Goal: Information Seeking & Learning: Check status

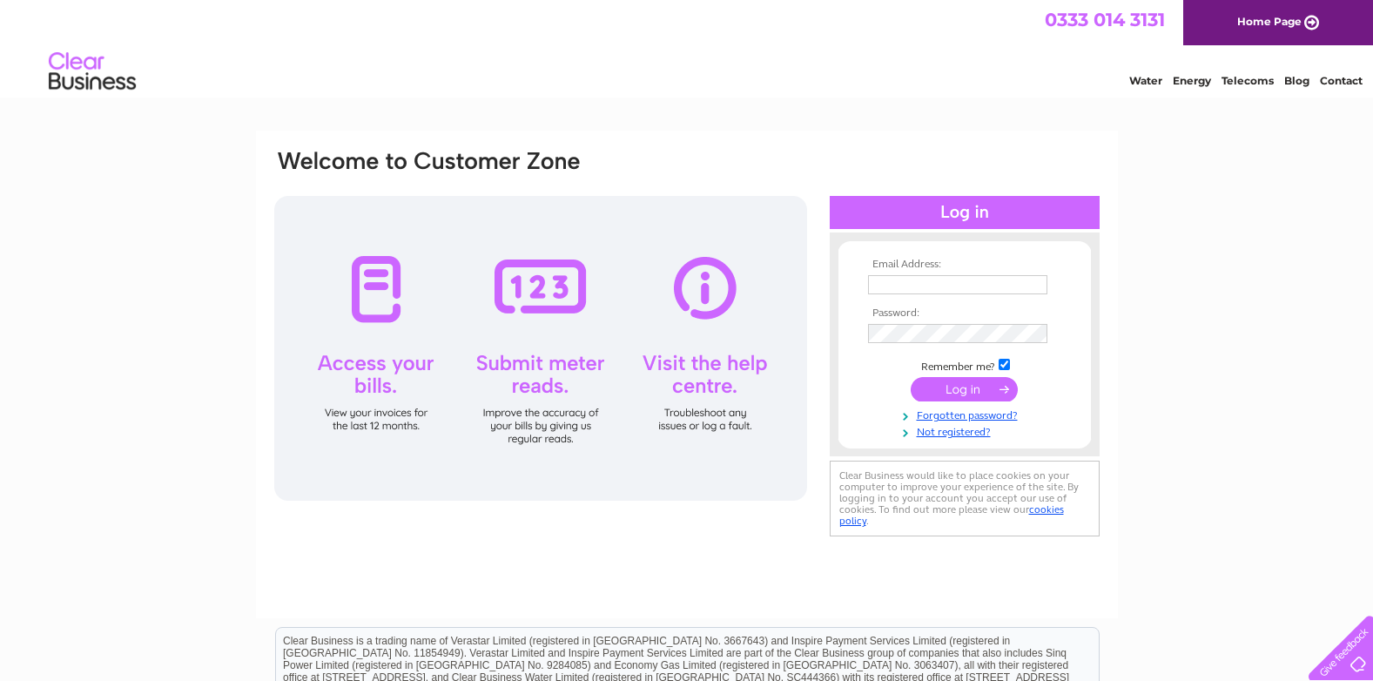
type input "rjgreenltd@googlemail.com"
click at [939, 389] on input "submit" at bounding box center [964, 389] width 107 height 24
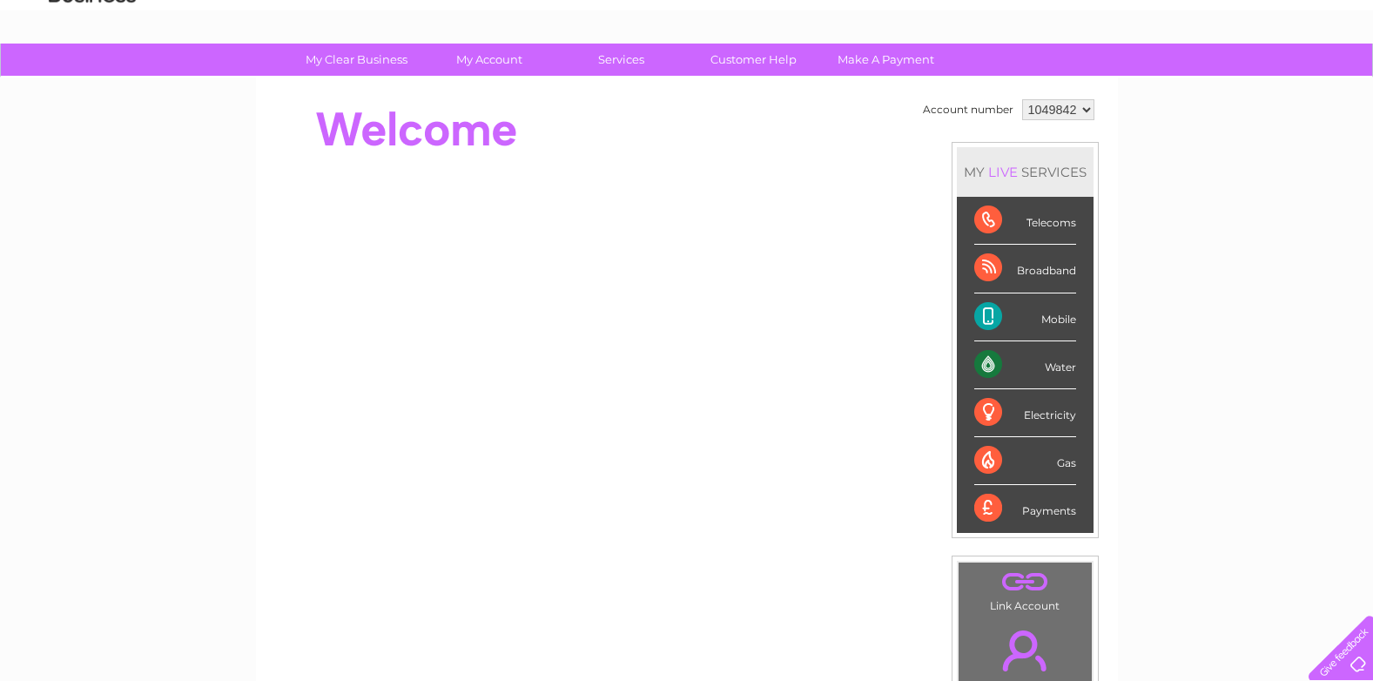
scroll to position [348, 0]
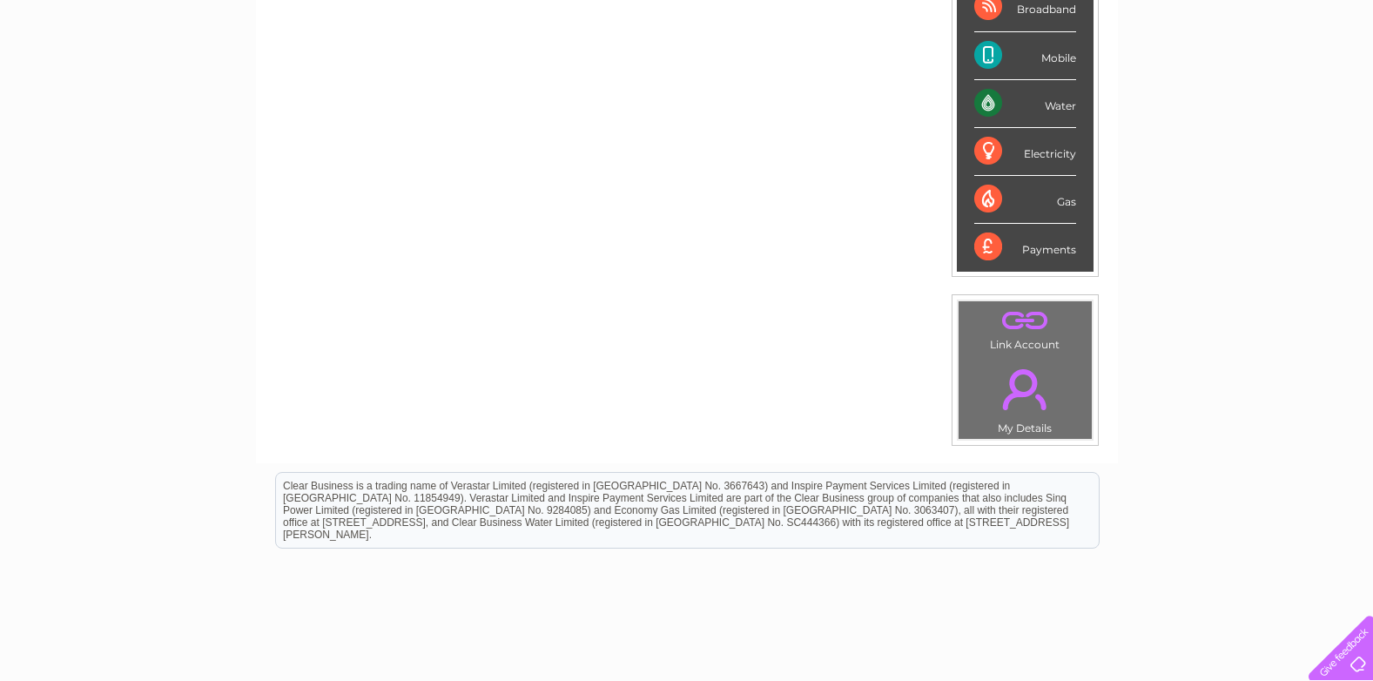
click at [1007, 407] on link "." at bounding box center [1025, 389] width 125 height 61
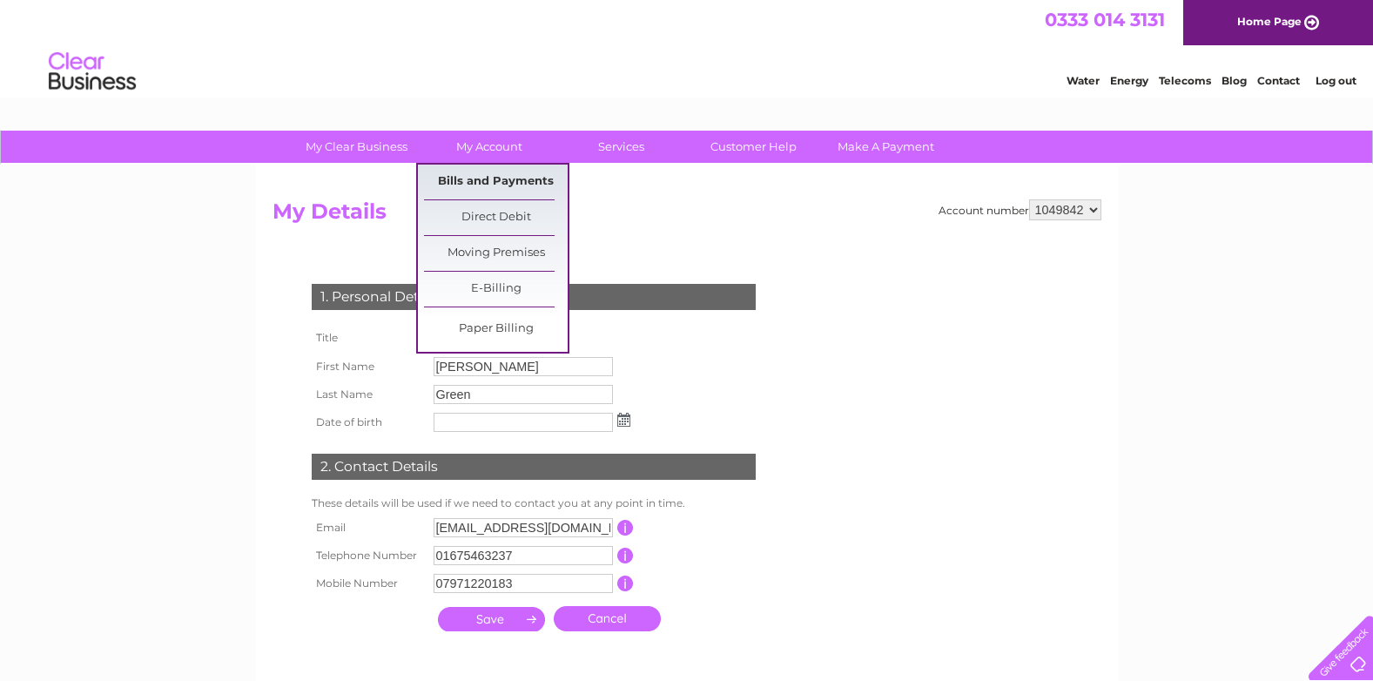
click at [484, 170] on link "Bills and Payments" at bounding box center [496, 182] width 144 height 35
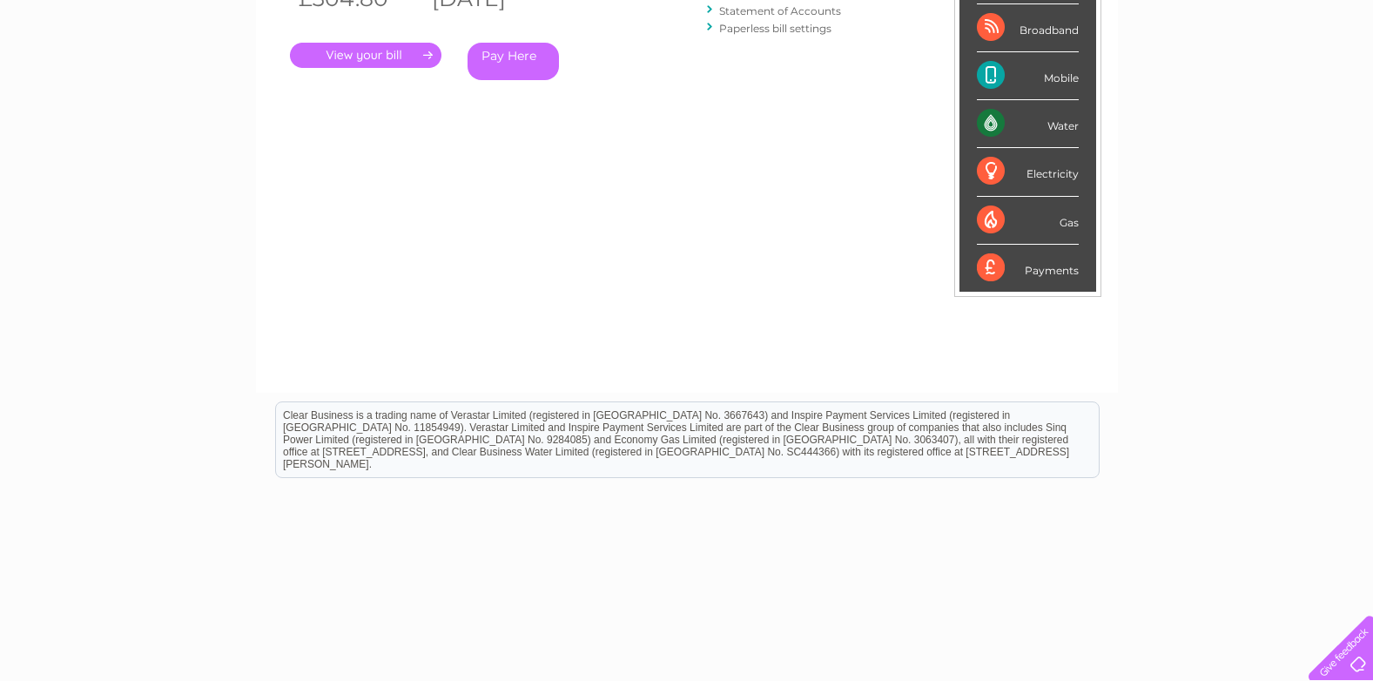
scroll to position [87, 0]
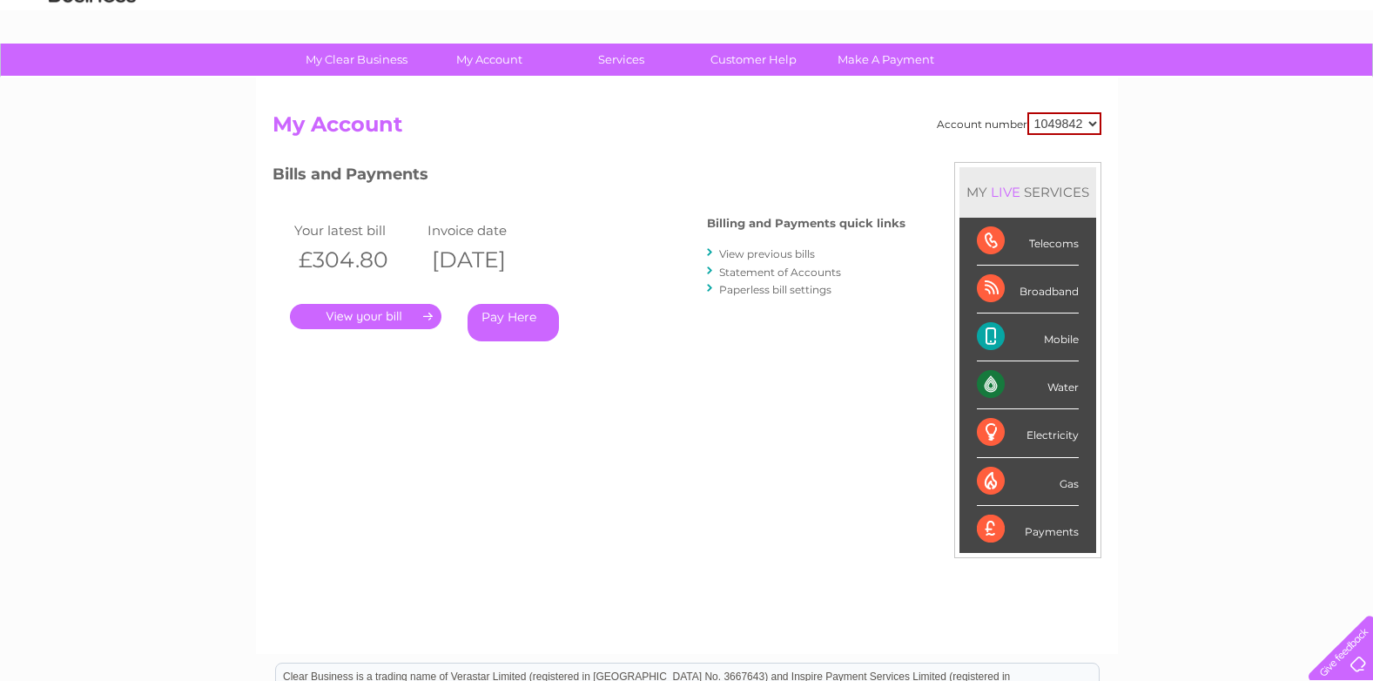
click at [411, 317] on link "." at bounding box center [366, 316] width 152 height 25
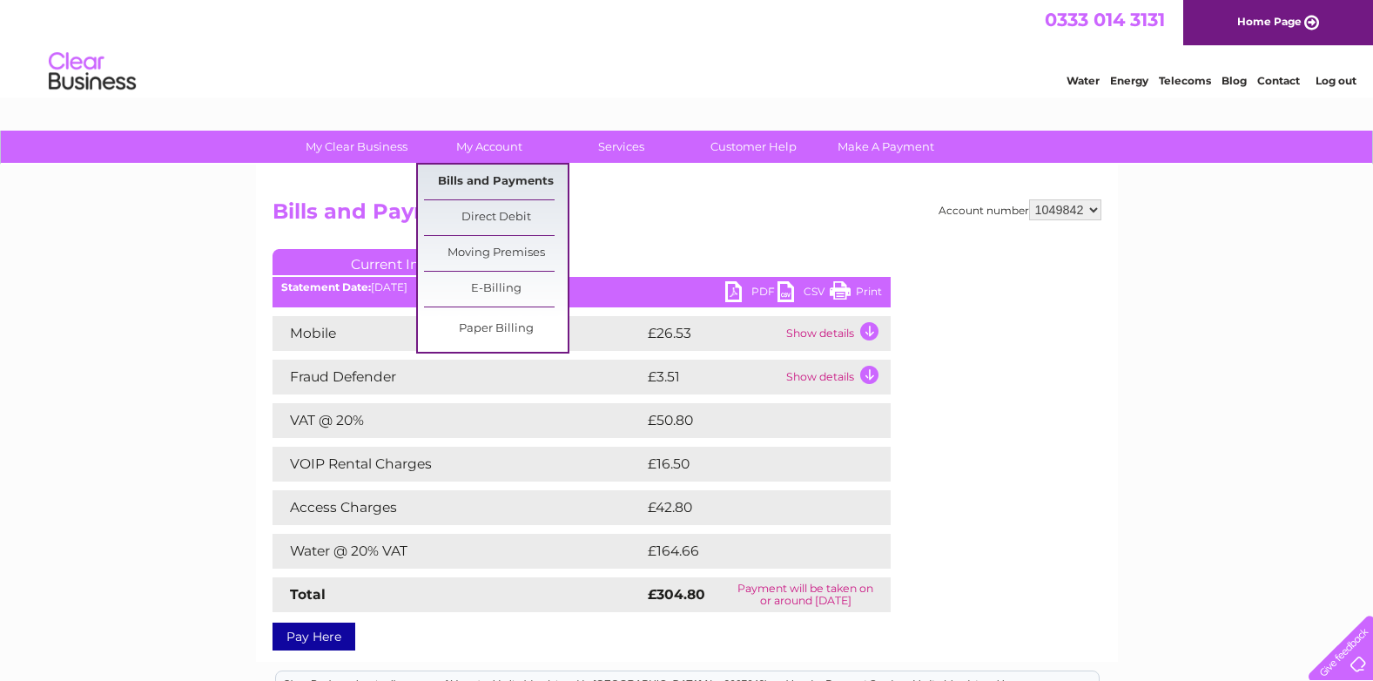
click at [487, 172] on link "Bills and Payments" at bounding box center [496, 182] width 144 height 35
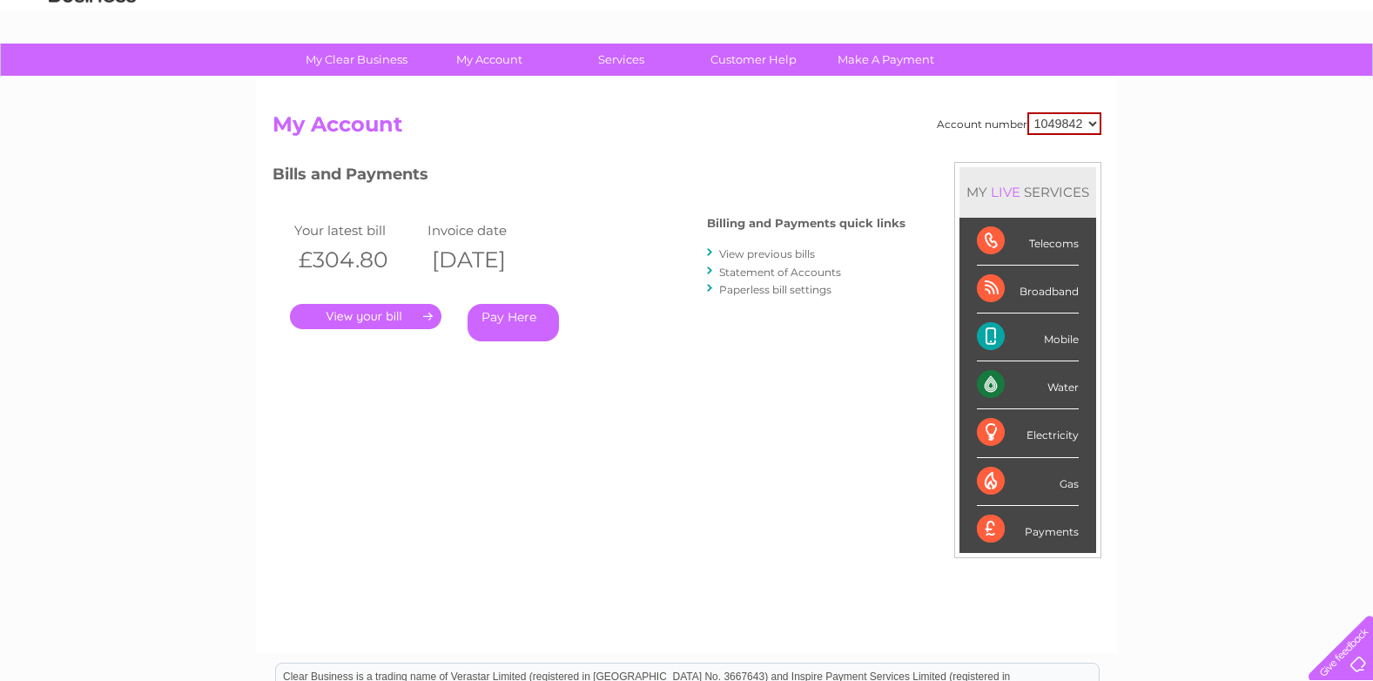
scroll to position [174, 0]
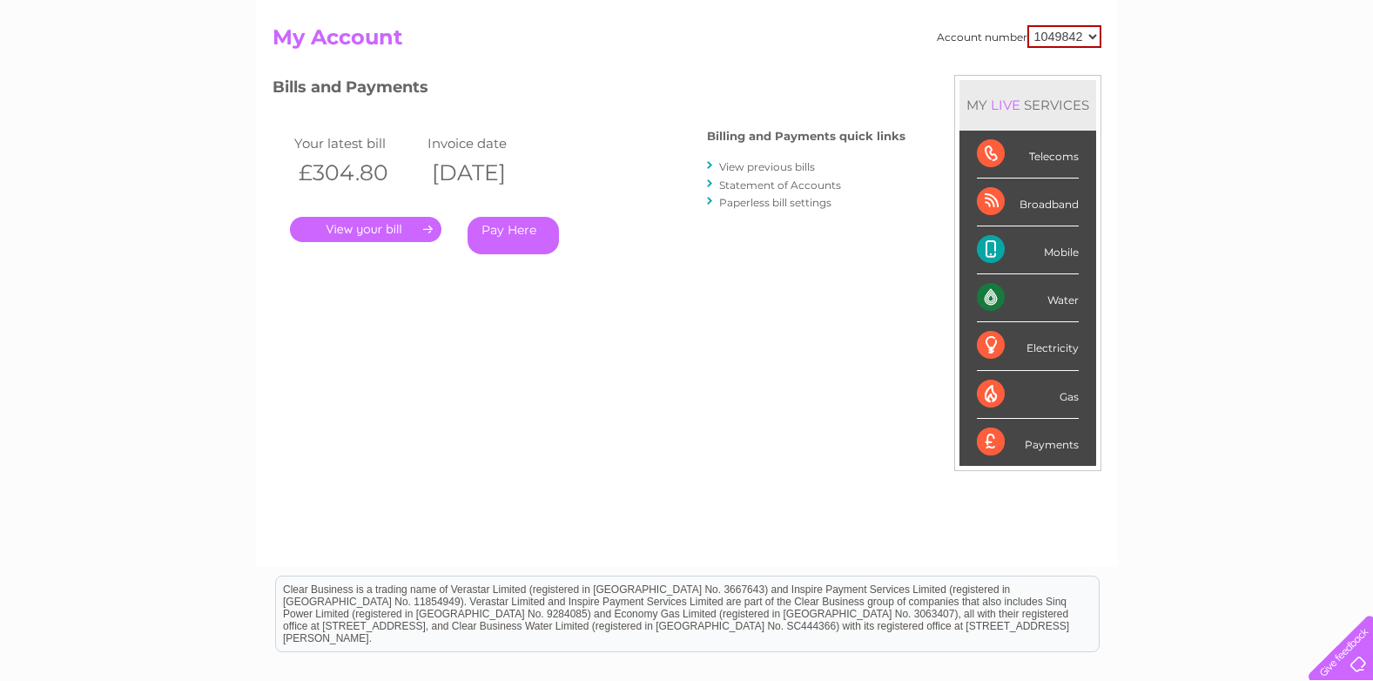
click at [985, 147] on div "Telecoms" at bounding box center [1028, 155] width 102 height 48
click at [1064, 152] on div "Telecoms" at bounding box center [1028, 155] width 102 height 48
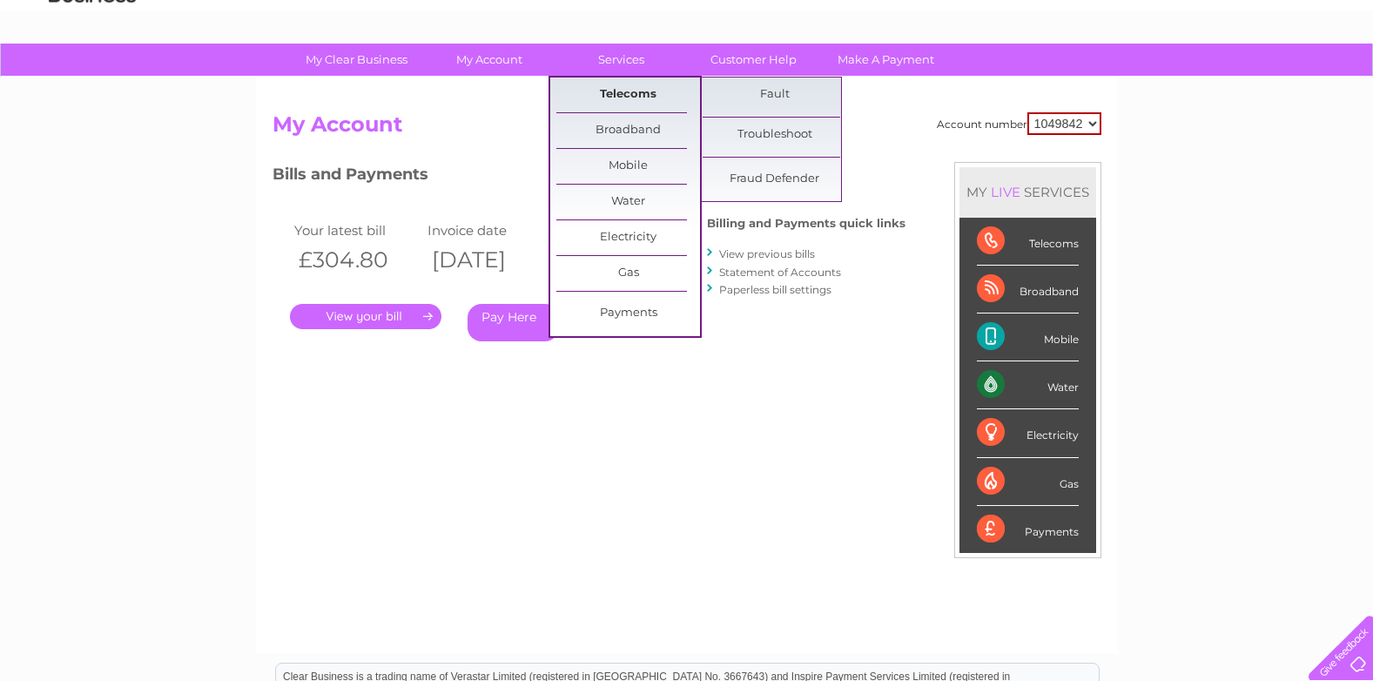
click at [630, 98] on link "Telecoms" at bounding box center [628, 95] width 144 height 35
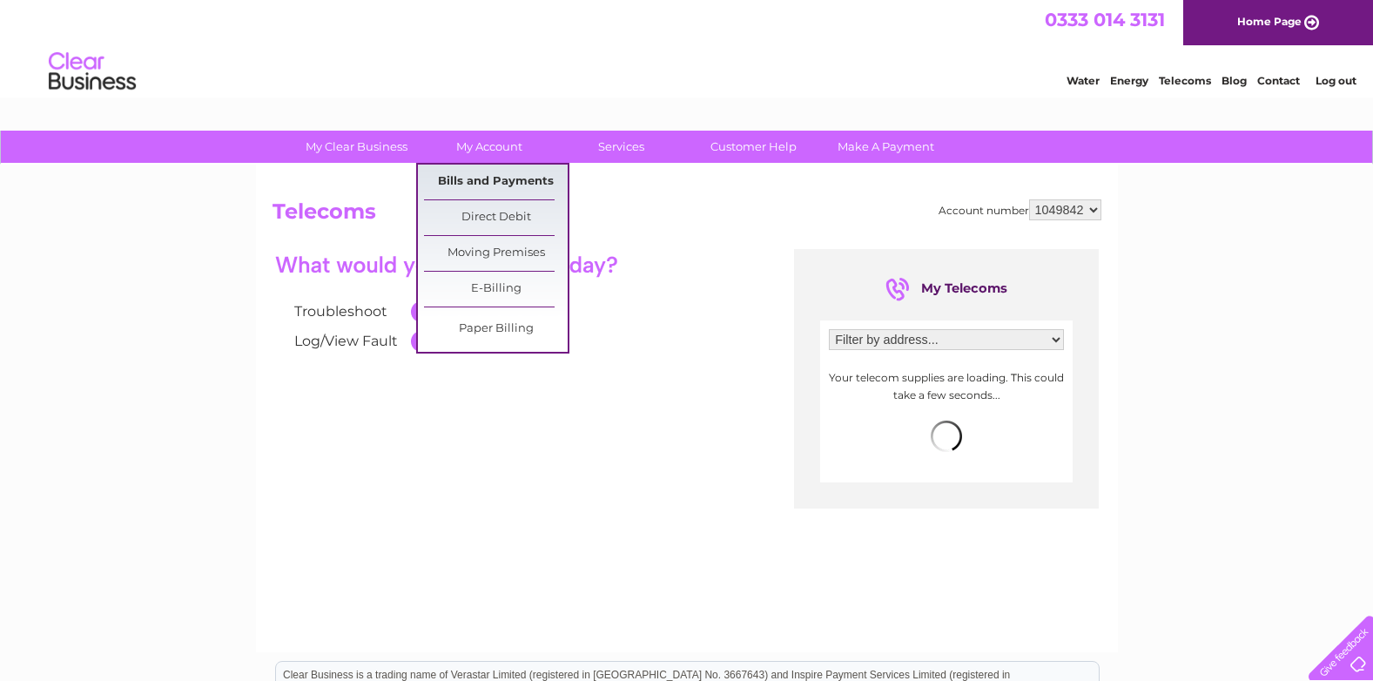
click at [493, 165] on link "Bills and Payments" at bounding box center [496, 182] width 144 height 35
click at [492, 179] on link "Bills and Payments" at bounding box center [496, 182] width 144 height 35
click at [489, 174] on link "Bills and Payments" at bounding box center [496, 182] width 144 height 35
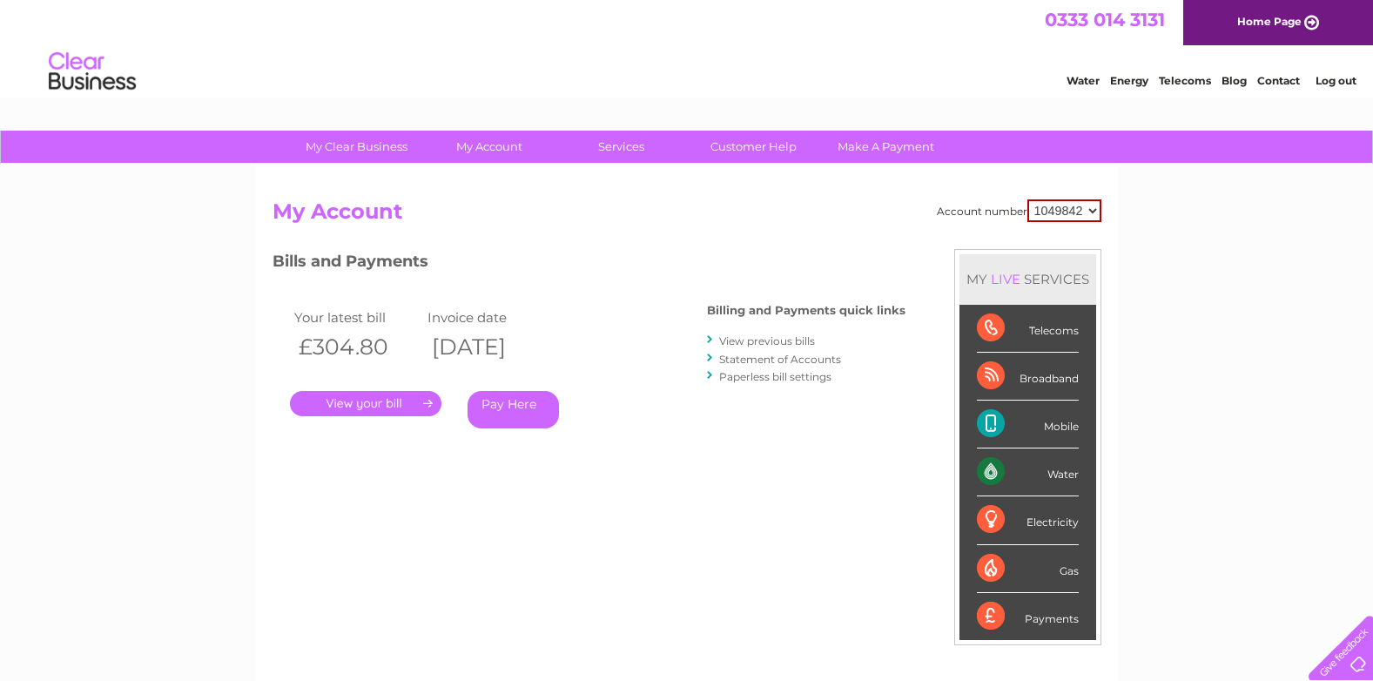
scroll to position [87, 0]
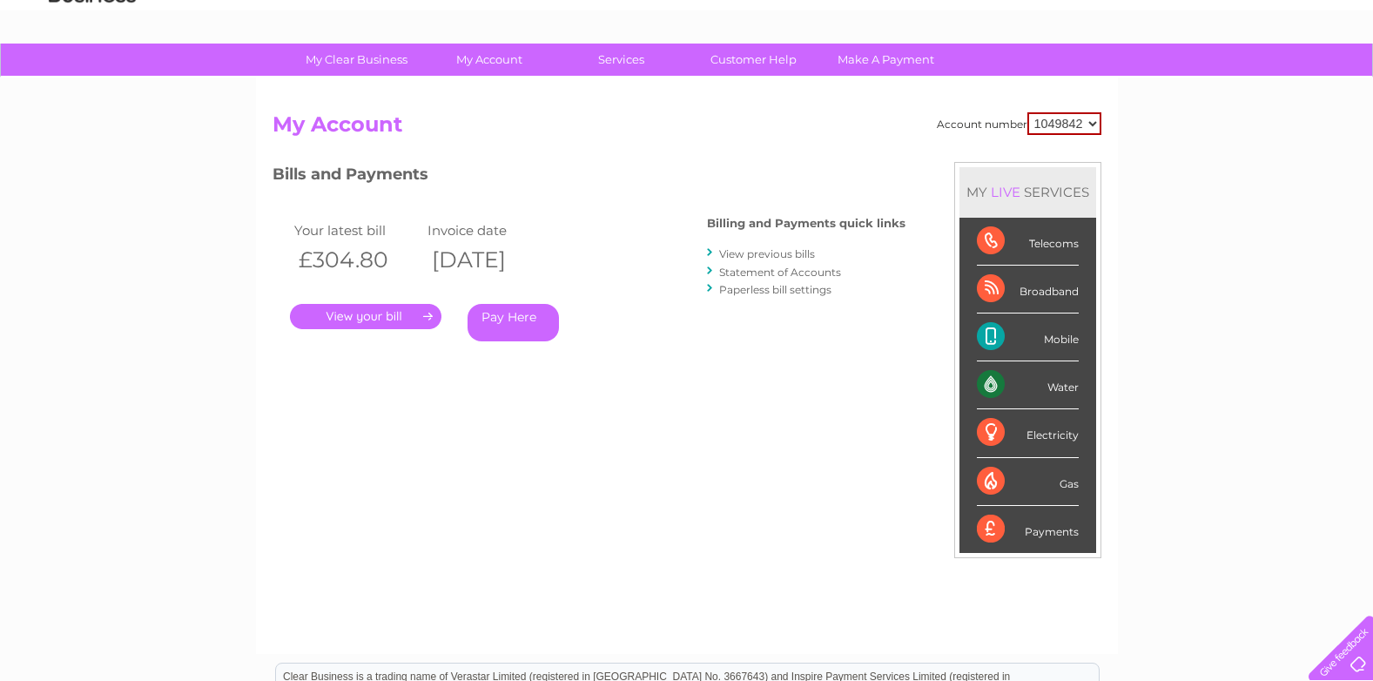
click at [756, 251] on link "View previous bills" at bounding box center [767, 253] width 96 height 13
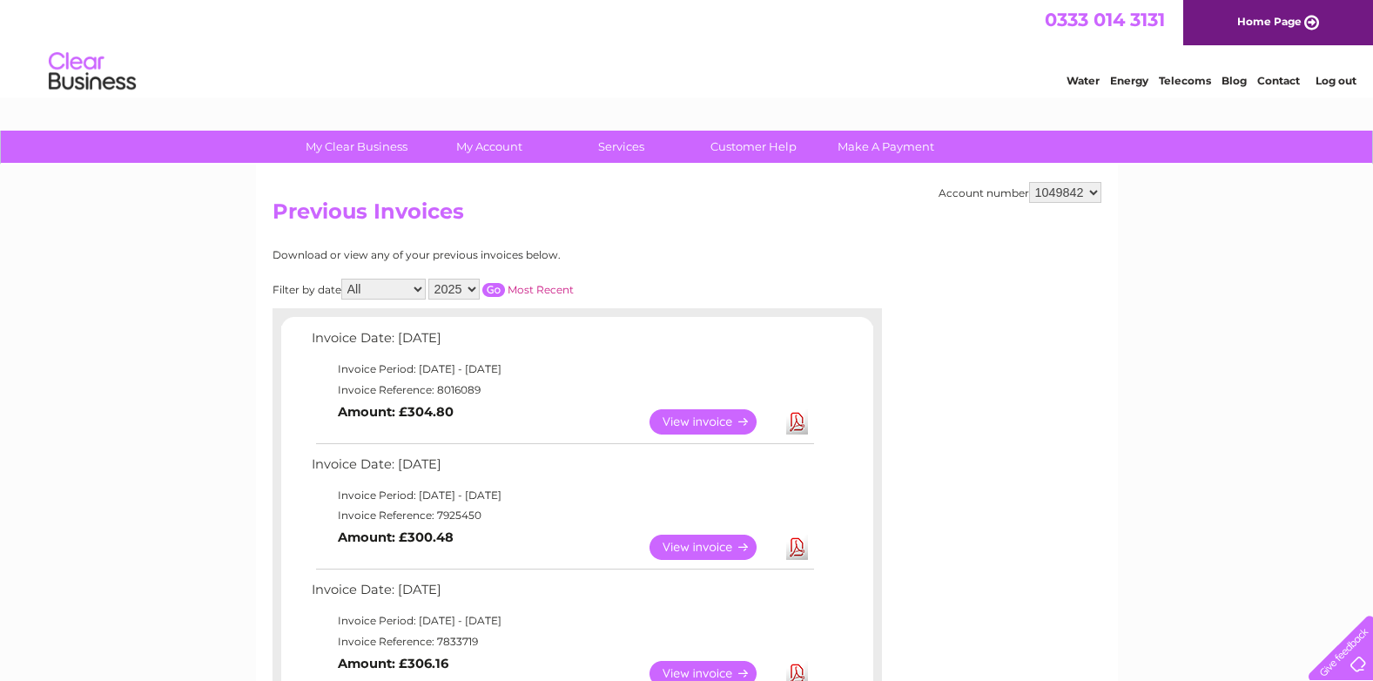
click at [1180, 80] on link "Telecoms" at bounding box center [1185, 80] width 52 height 13
click at [1091, 185] on select "1049842" at bounding box center [1065, 192] width 72 height 21
click at [1029, 182] on select "1049842" at bounding box center [1065, 192] width 72 height 21
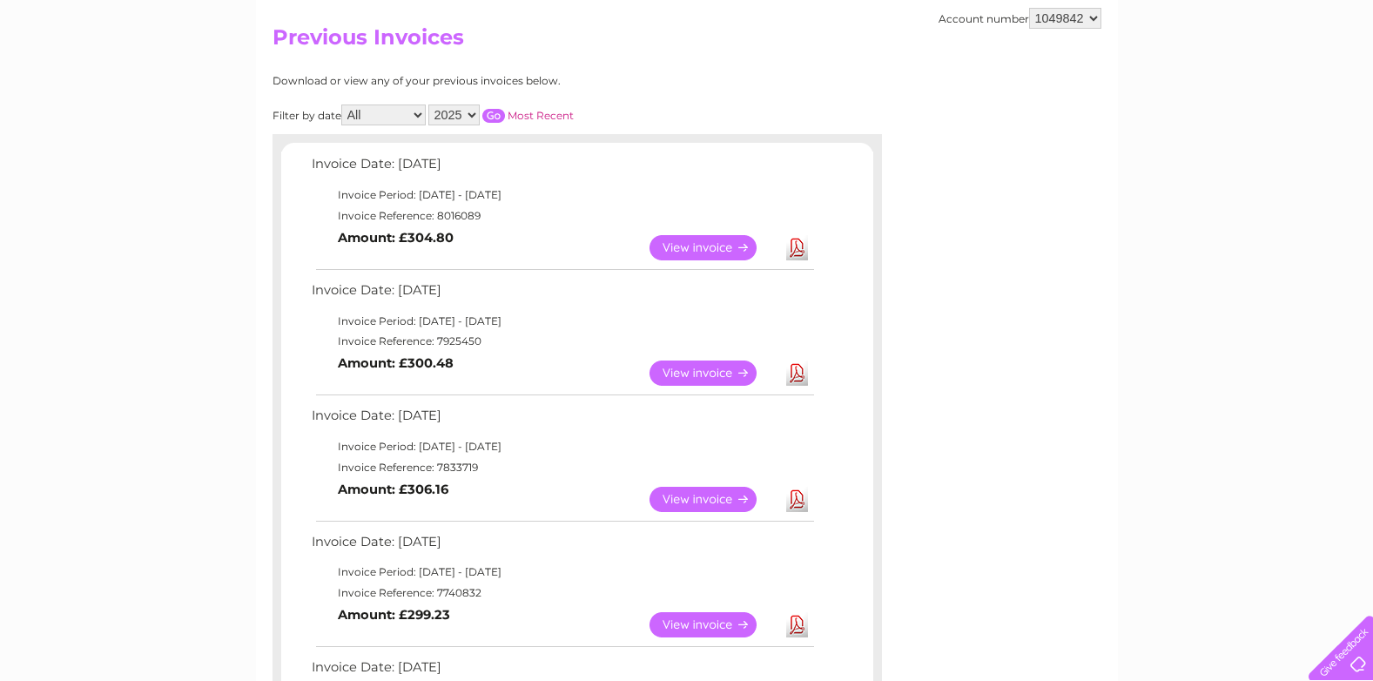
click at [714, 240] on link "View" at bounding box center [714, 247] width 128 height 25
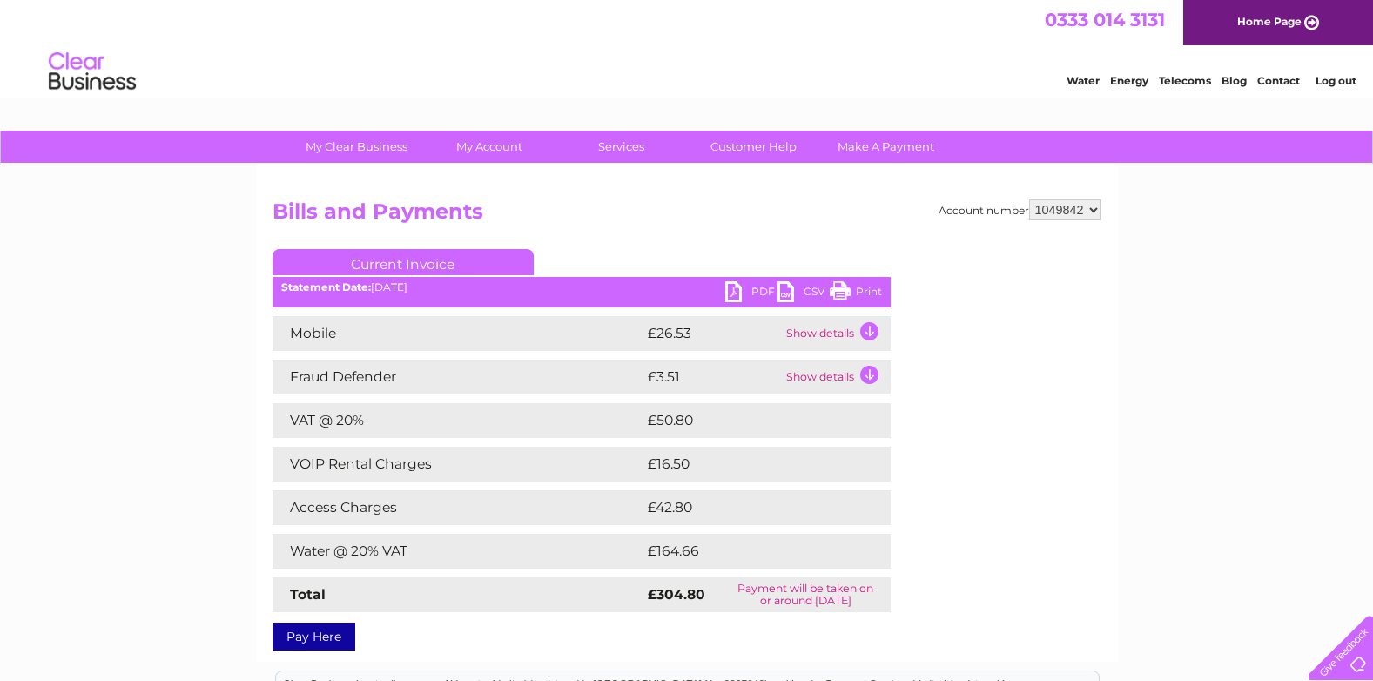
click at [743, 289] on link "PDF" at bounding box center [751, 293] width 52 height 25
click at [873, 327] on td "Show details" at bounding box center [836, 333] width 109 height 35
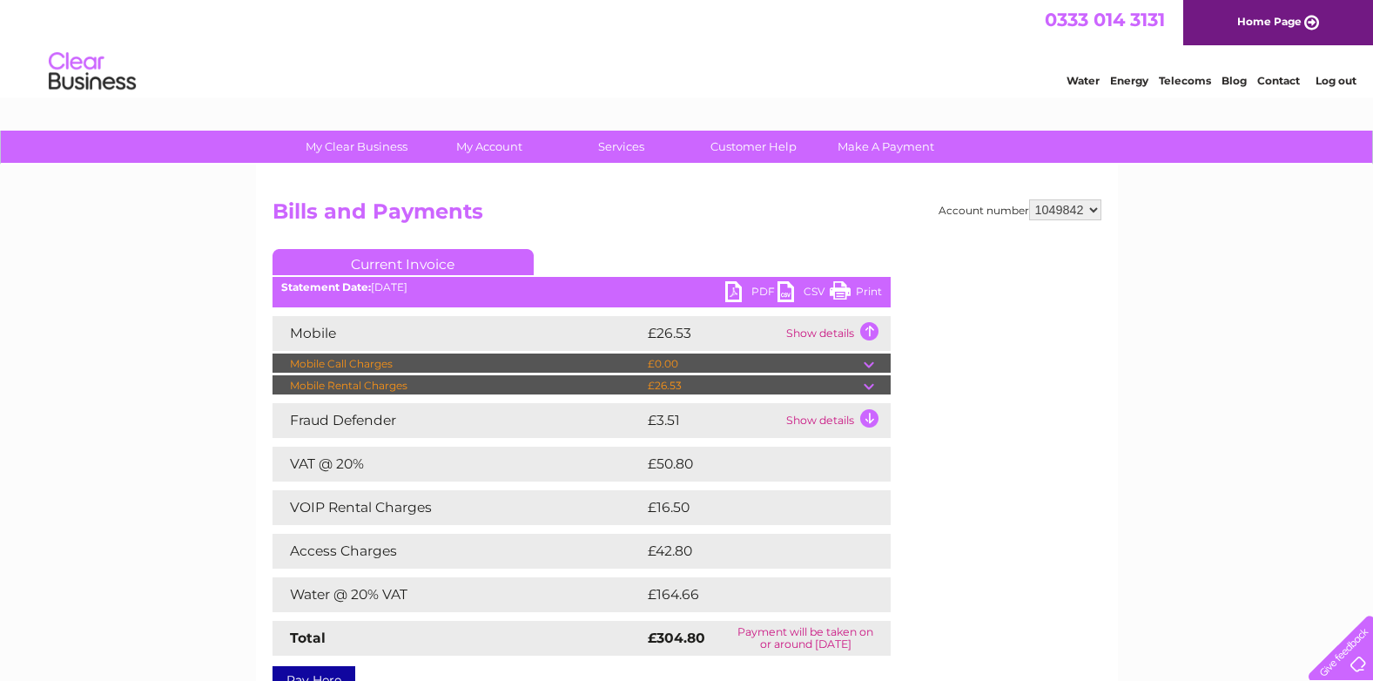
click at [865, 418] on td "Show details" at bounding box center [836, 420] width 109 height 35
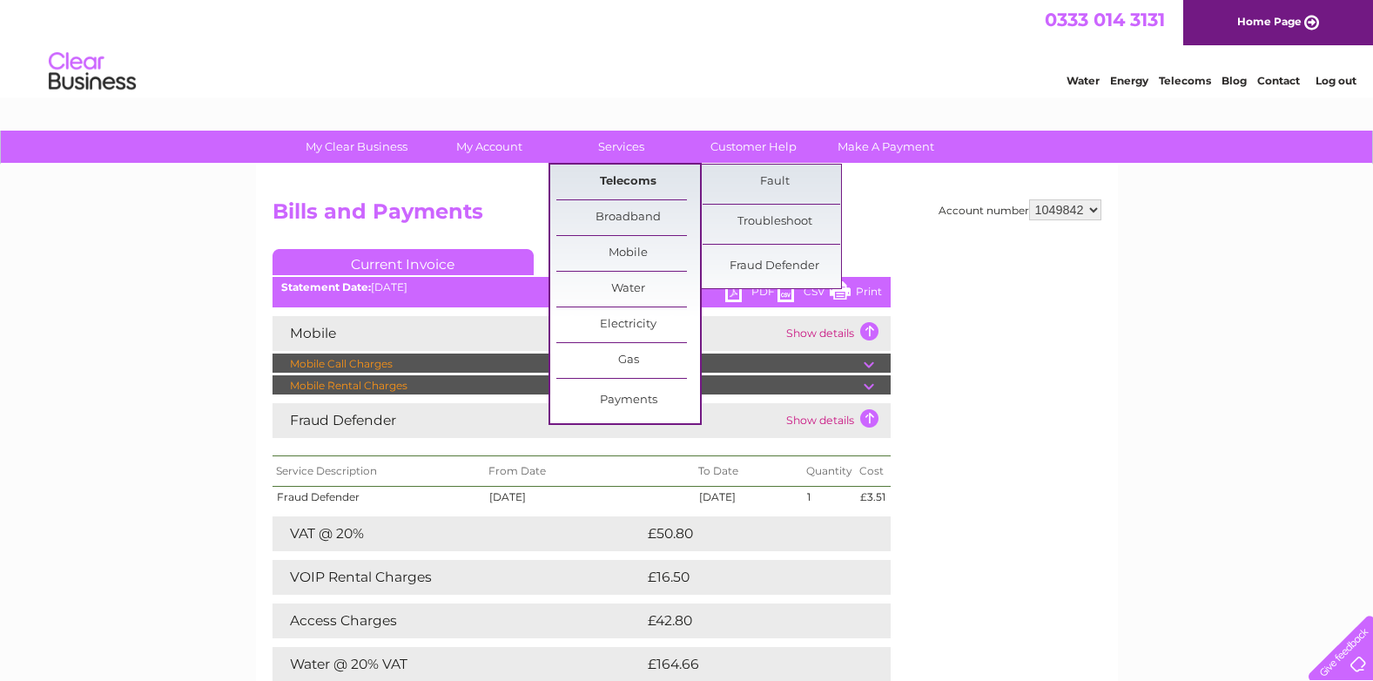
click at [613, 176] on link "Telecoms" at bounding box center [628, 182] width 144 height 35
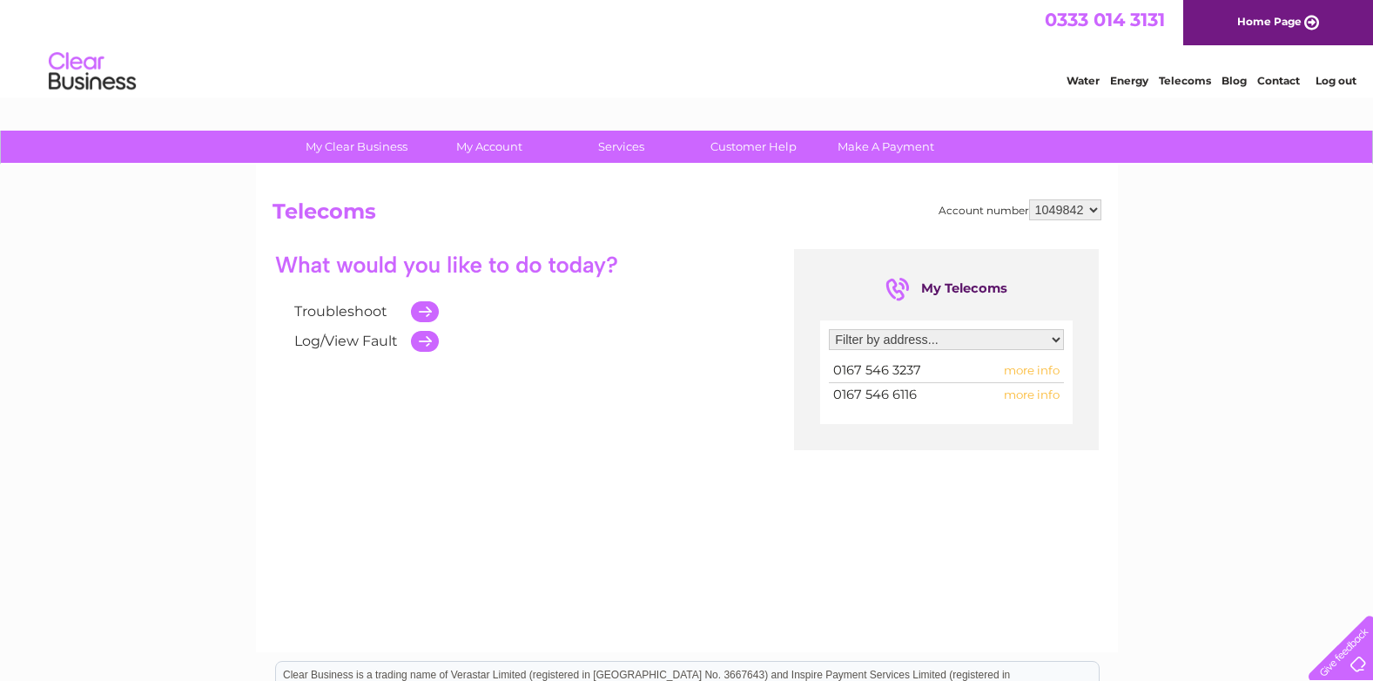
click at [1038, 367] on span "more info" at bounding box center [1032, 370] width 56 height 14
click at [1021, 370] on span "more info" at bounding box center [1032, 370] width 56 height 14
click at [1056, 338] on select "Filter by address... [PERSON_NAME] Ltd, [STREET_ADDRESS]" at bounding box center [946, 339] width 235 height 21
select select "1969925"
click at [829, 329] on select "Filter by address... [PERSON_NAME] Ltd, [STREET_ADDRESS]" at bounding box center [946, 339] width 235 height 21
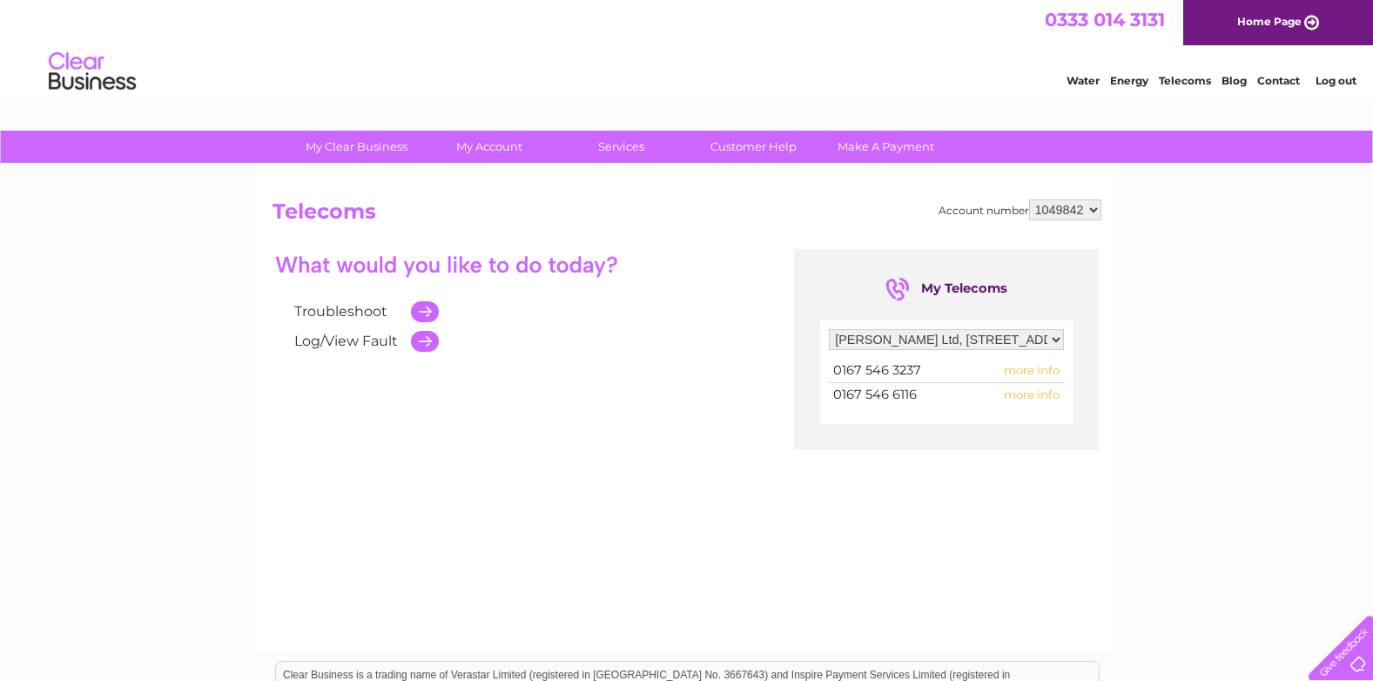
click at [1028, 391] on span "more info" at bounding box center [1032, 395] width 56 height 14
click at [1024, 390] on span "more info" at bounding box center [1032, 395] width 56 height 14
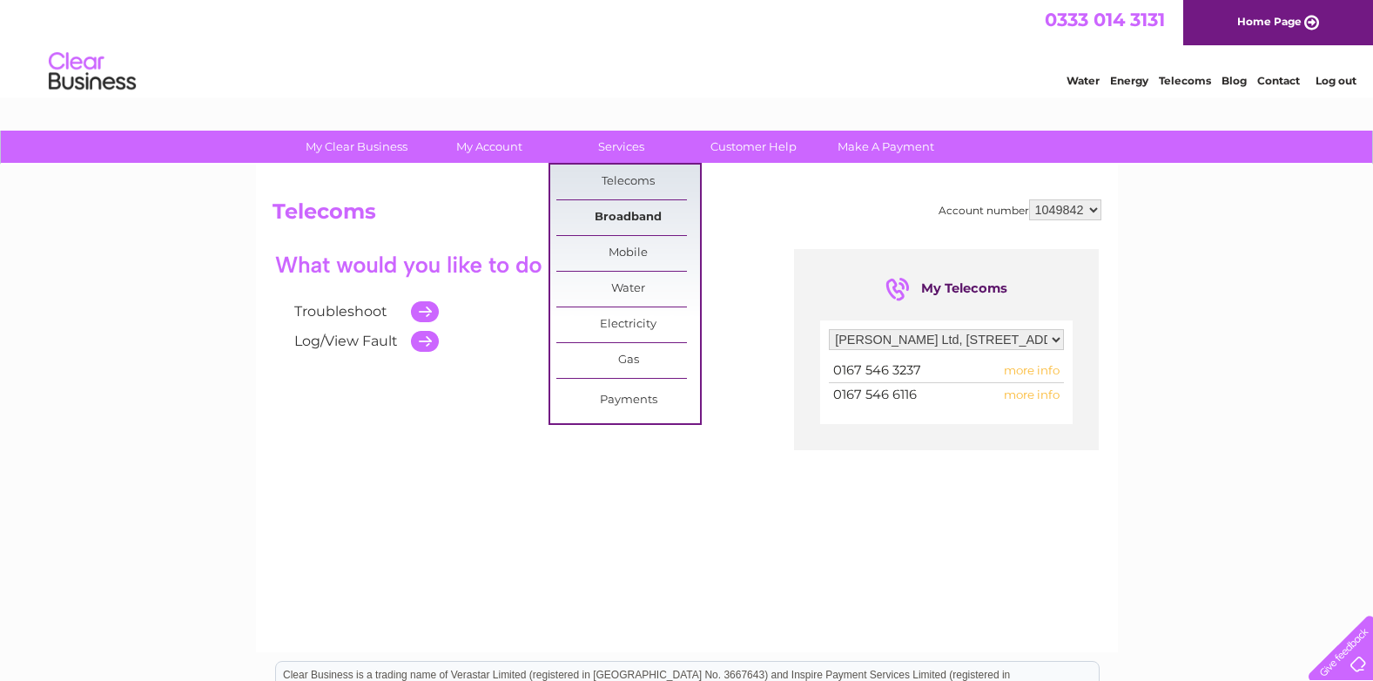
click at [614, 215] on link "Broadband" at bounding box center [628, 217] width 144 height 35
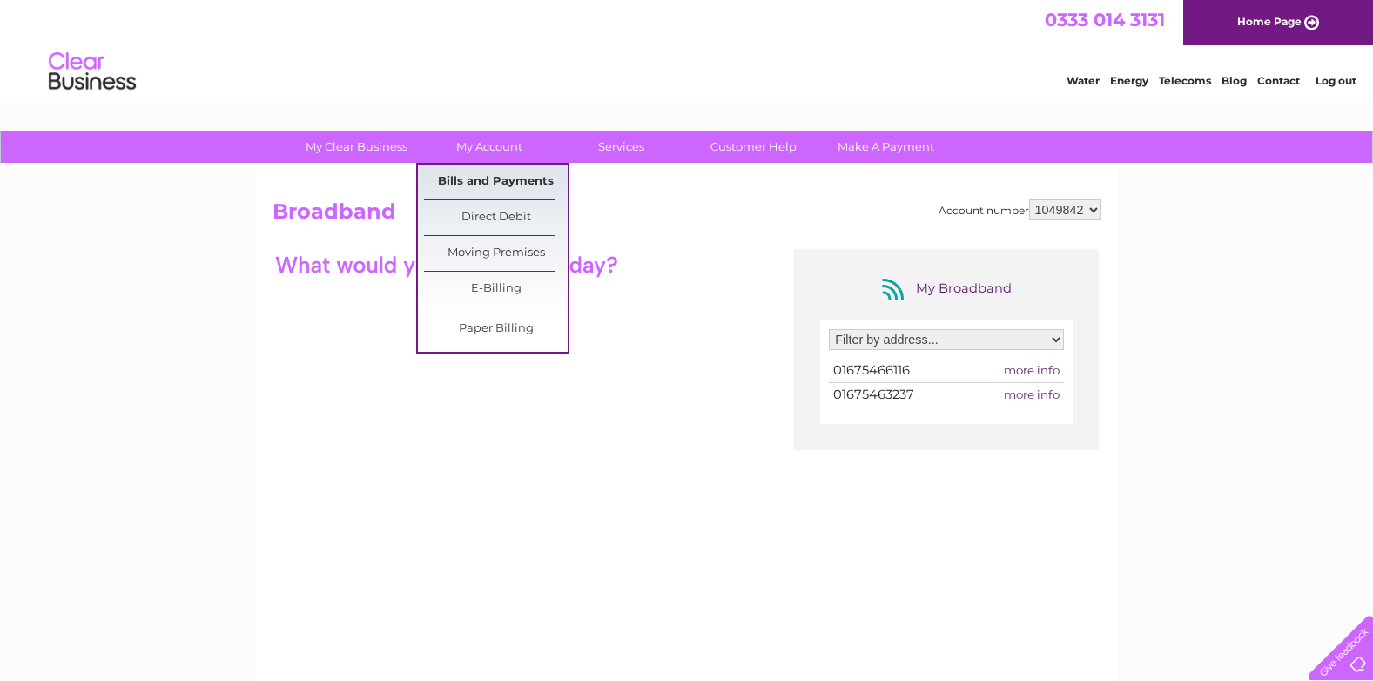
click at [487, 174] on link "Bills and Payments" at bounding box center [496, 182] width 144 height 35
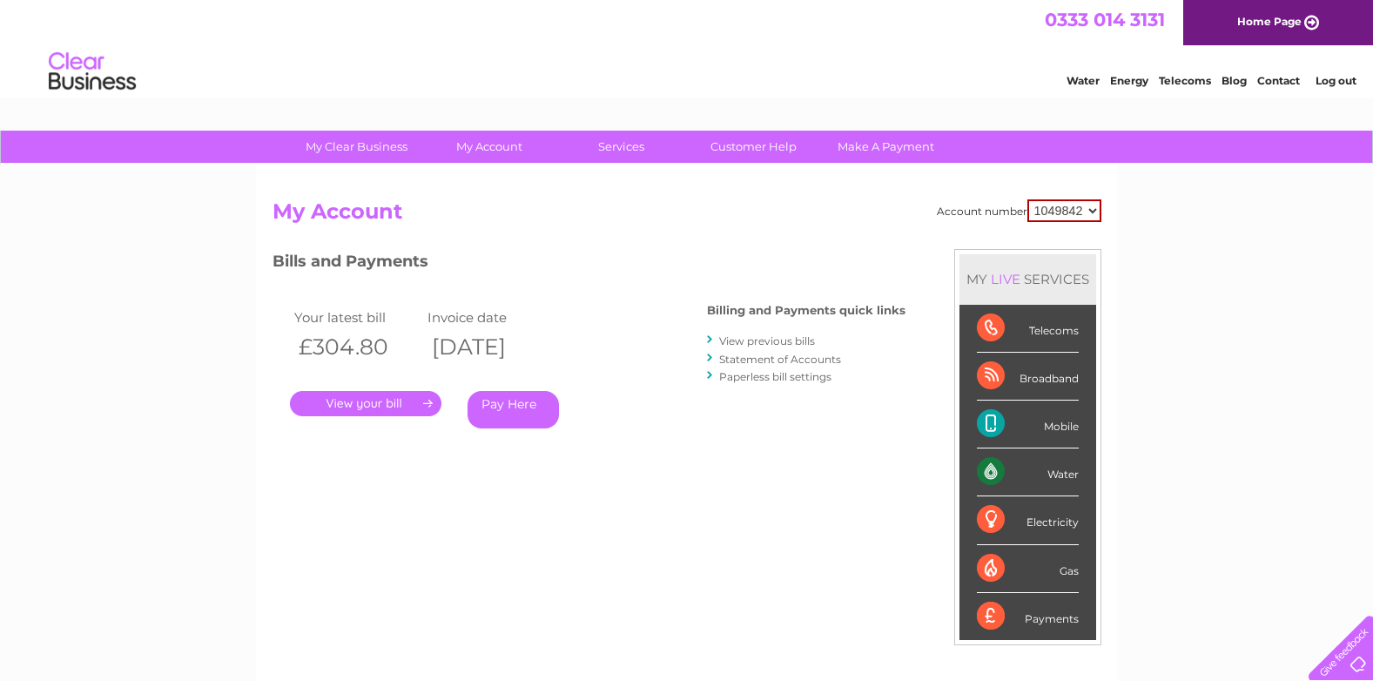
click at [771, 342] on link "View previous bills" at bounding box center [767, 340] width 96 height 13
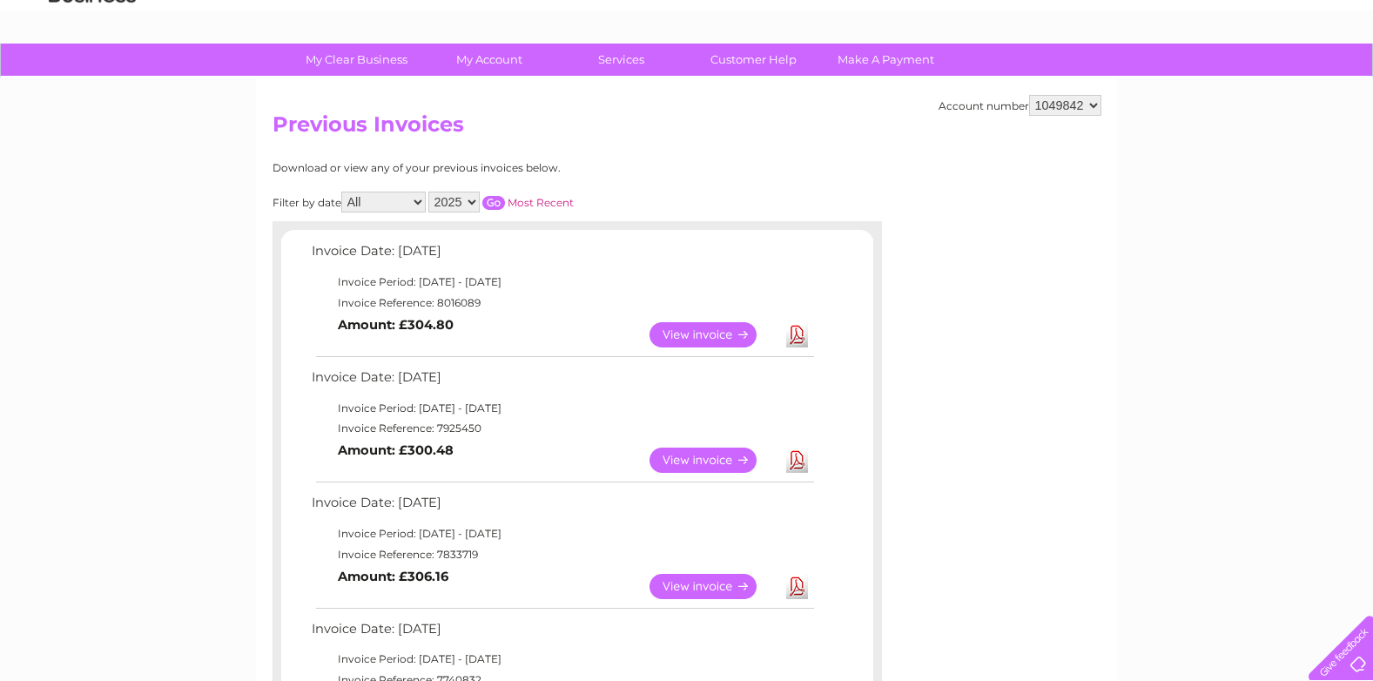
scroll to position [174, 0]
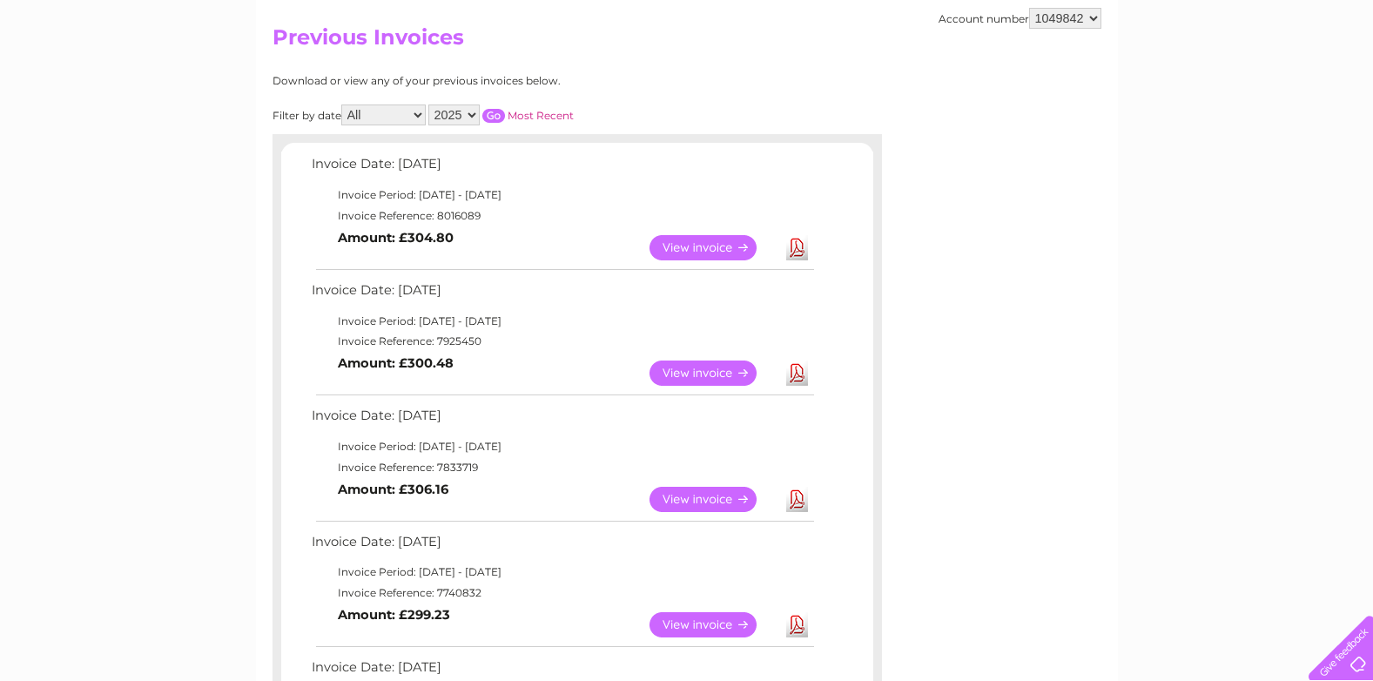
click at [674, 364] on link "View" at bounding box center [714, 373] width 128 height 25
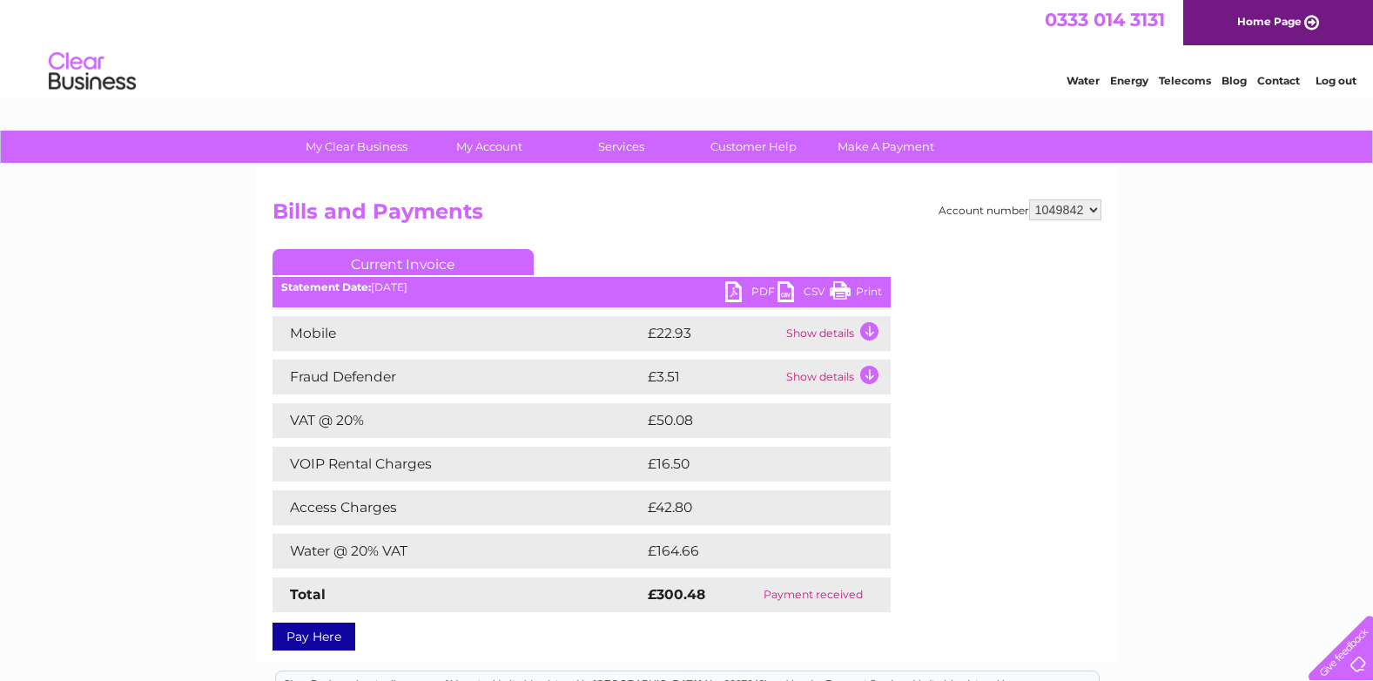
click at [747, 282] on link "PDF" at bounding box center [751, 293] width 52 height 25
